Goal: Transaction & Acquisition: Purchase product/service

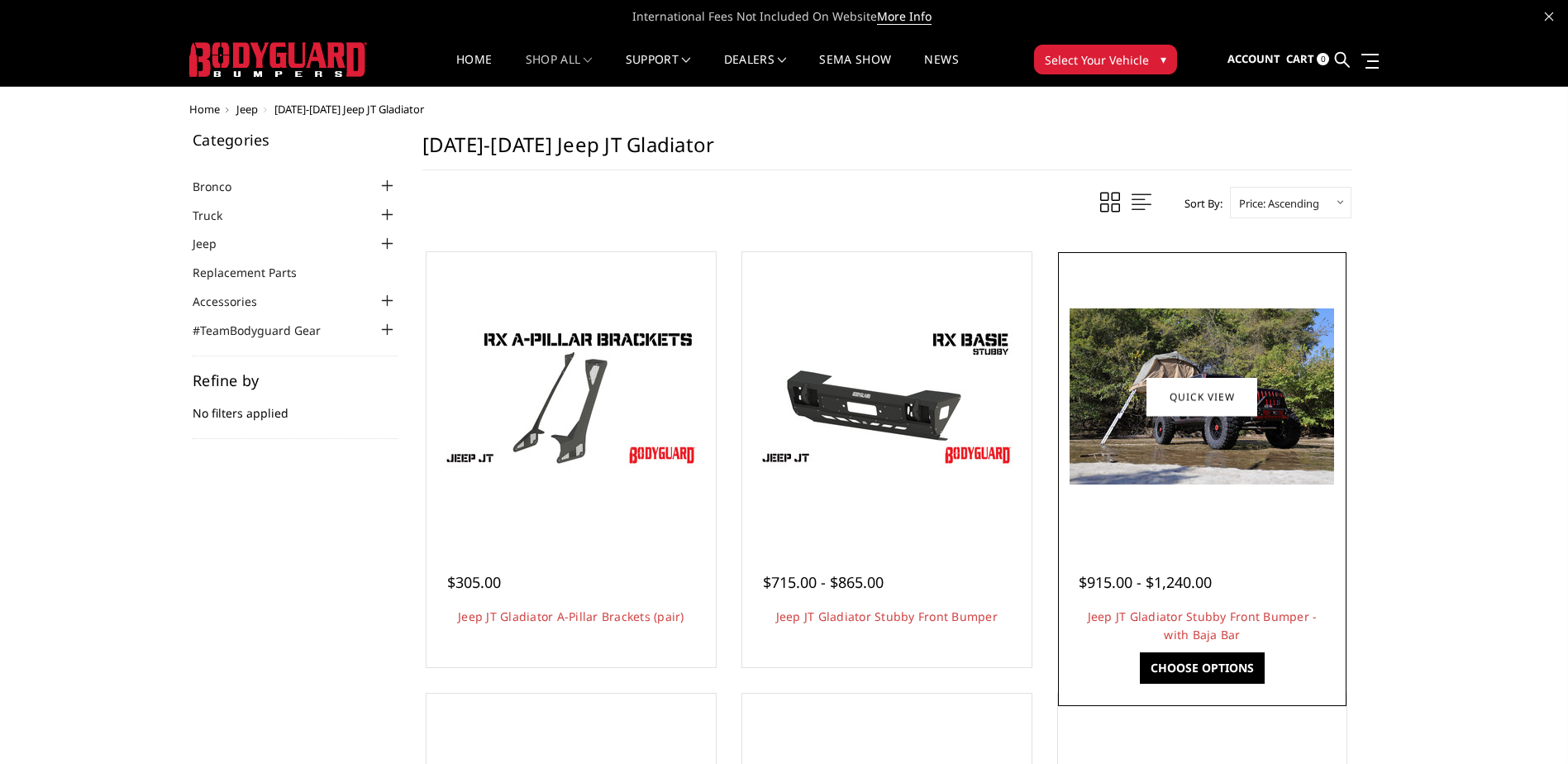
click at [1163, 429] on img at bounding box center [1202, 396] width 265 height 176
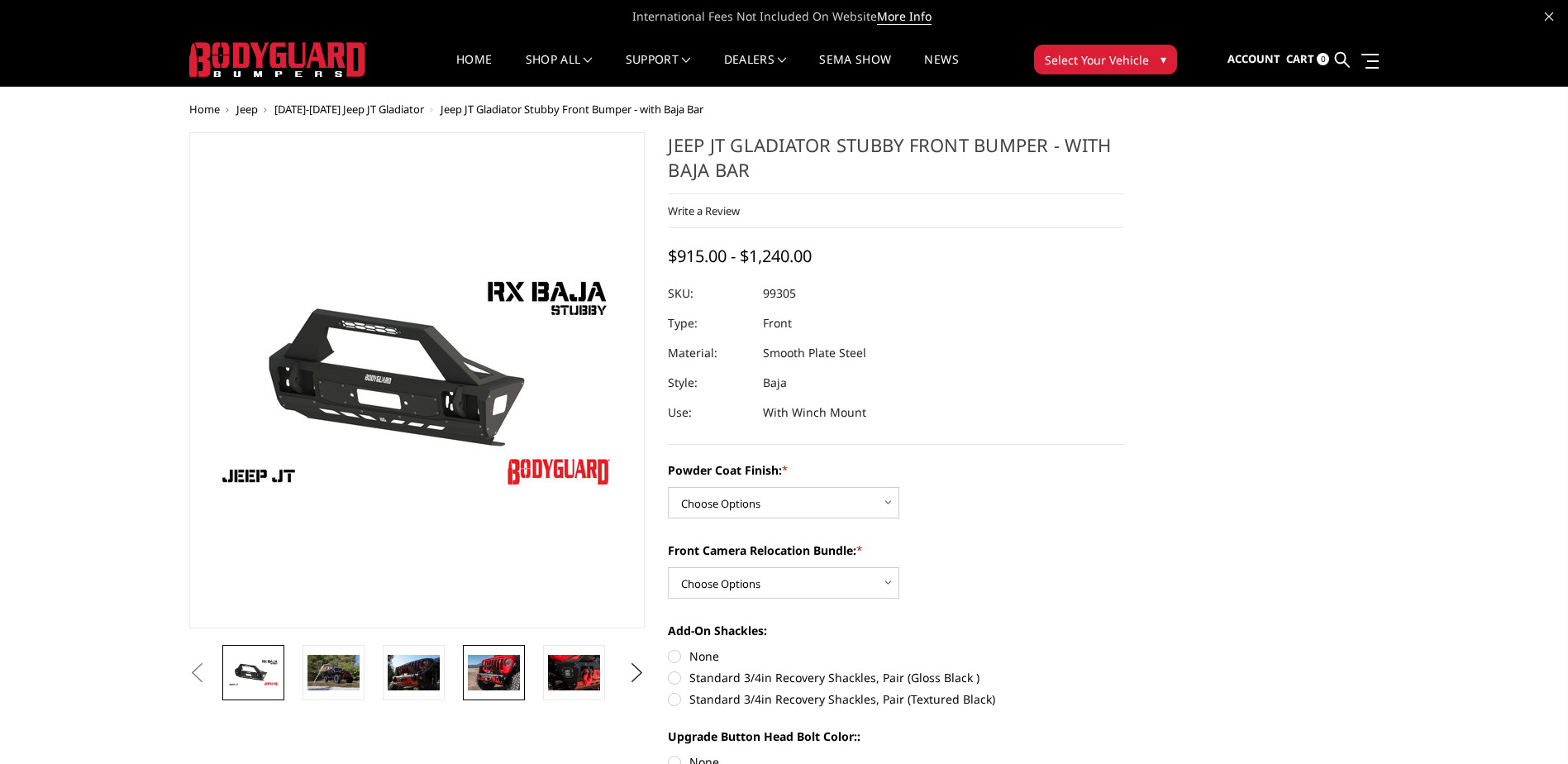
click at [499, 678] on img at bounding box center [494, 671] width 52 height 35
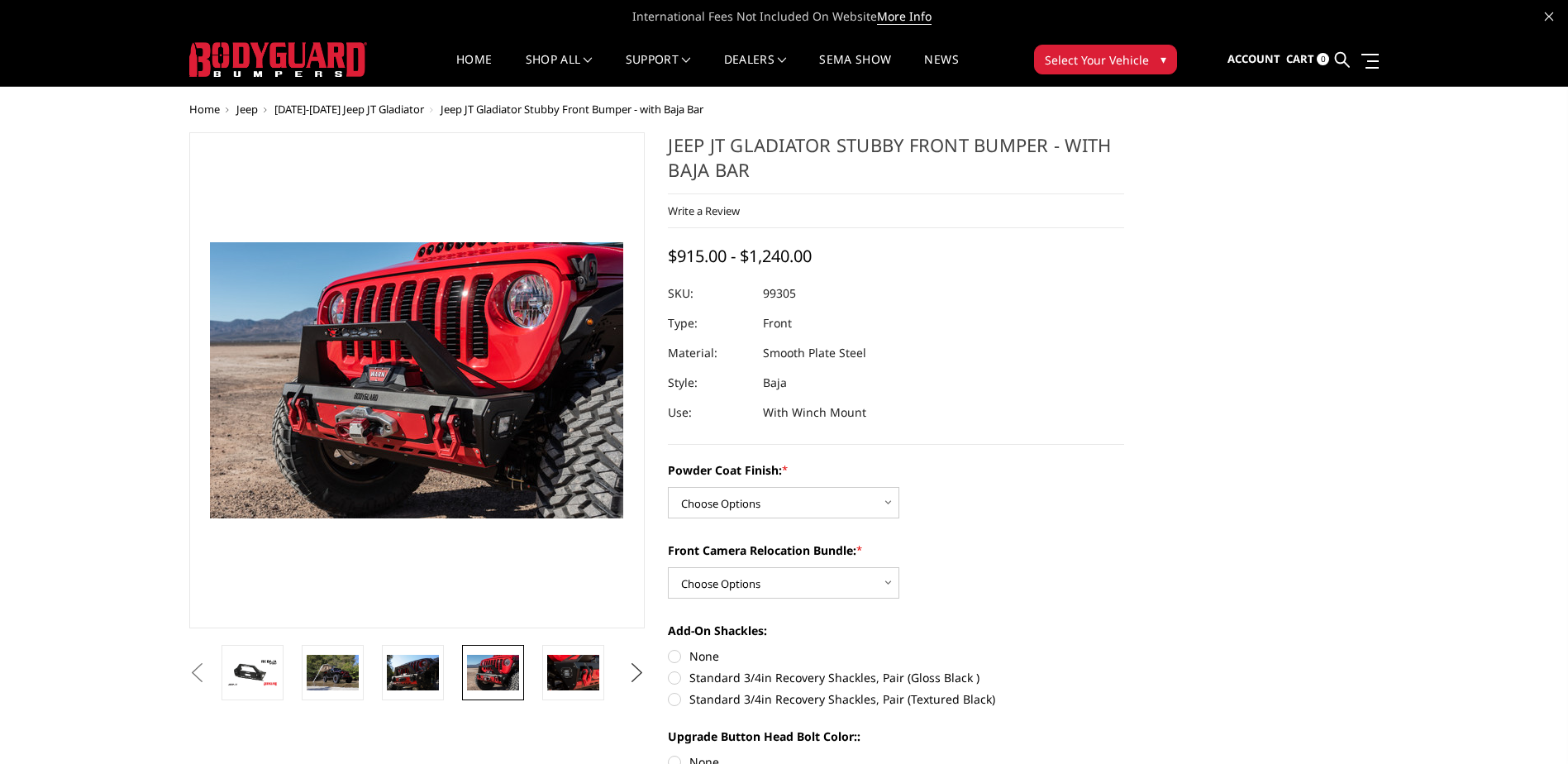
click at [639, 674] on button "Next" at bounding box center [636, 673] width 25 height 25
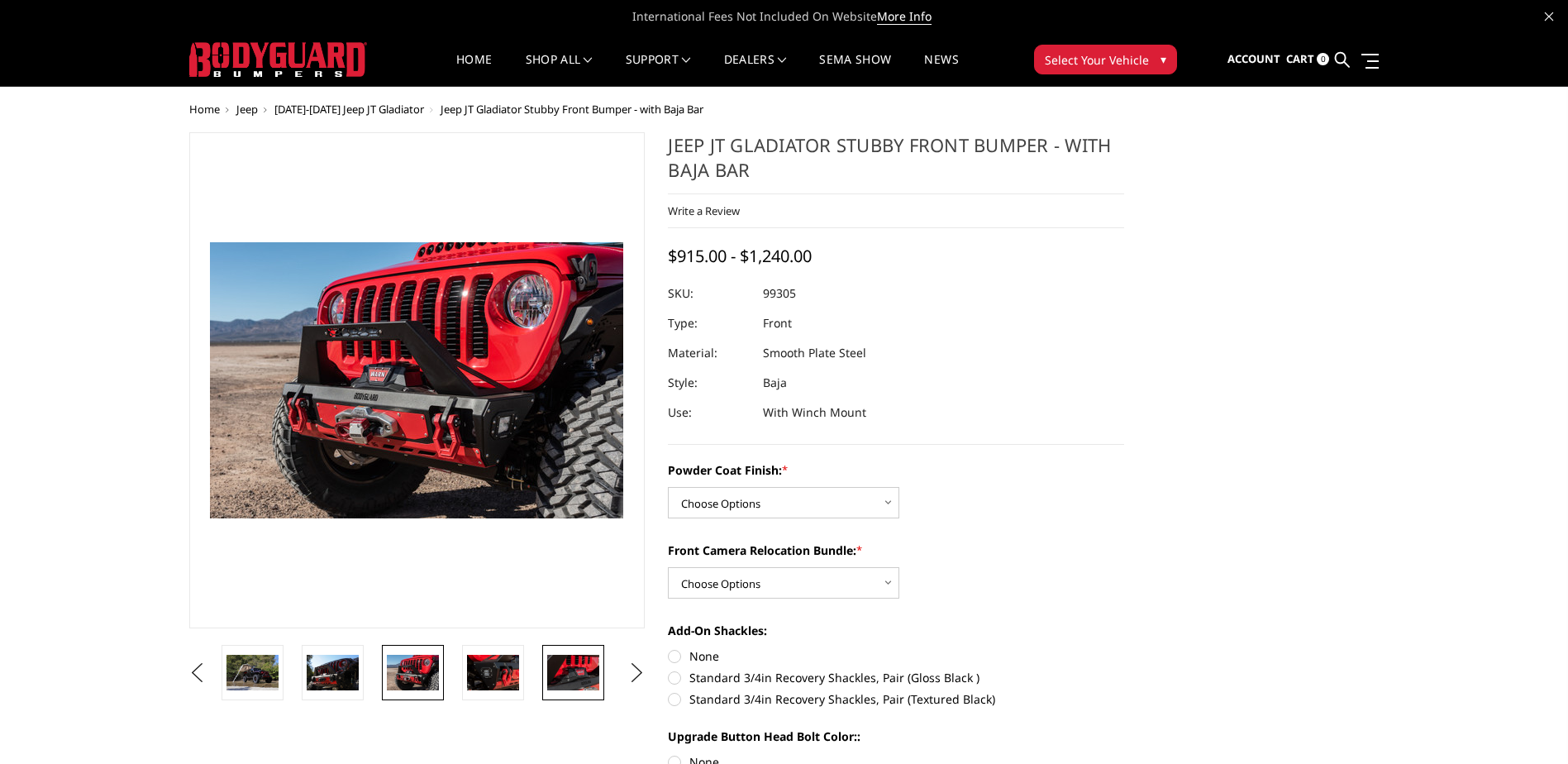
click at [584, 676] on img at bounding box center [573, 671] width 52 height 35
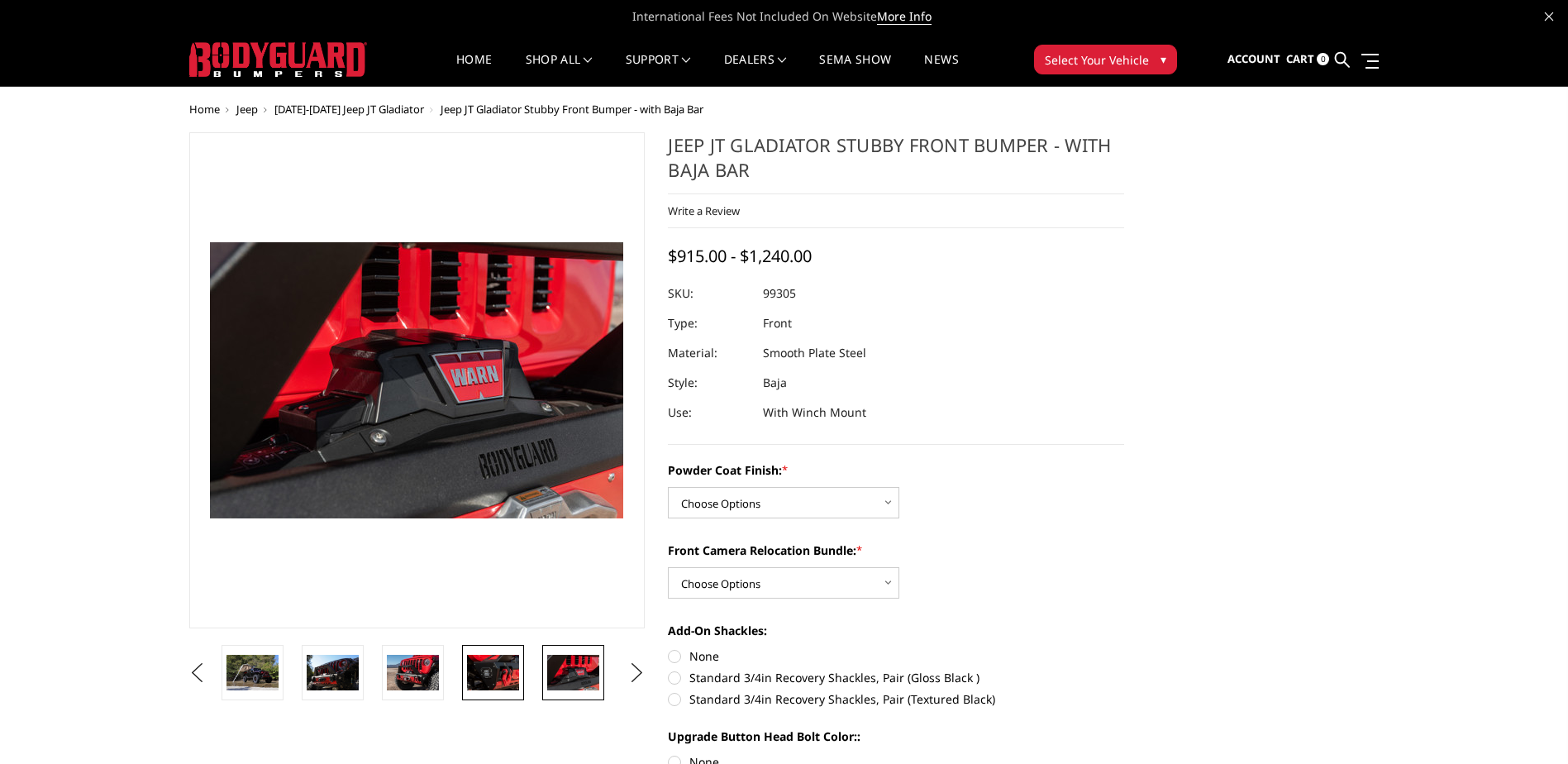
click at [506, 663] on img at bounding box center [493, 671] width 52 height 35
